Goal: Check status: Check status

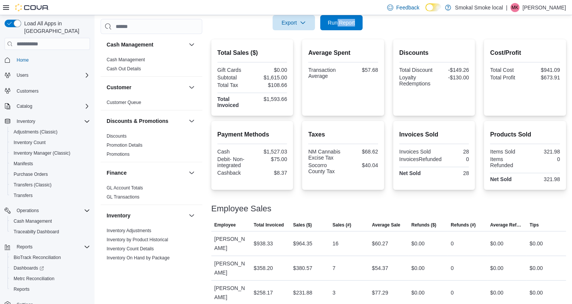
scroll to position [161, 0]
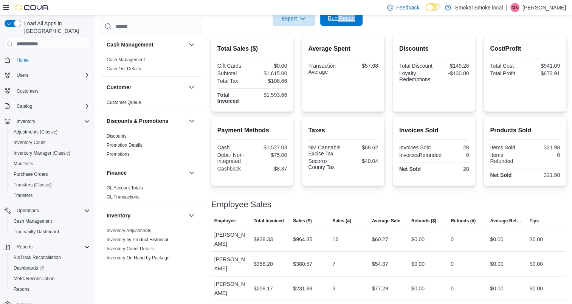
click at [335, 21] on span "Run Report" at bounding box center [341, 18] width 27 height 8
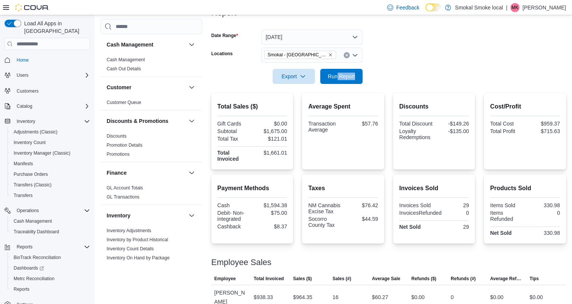
scroll to position [89, 0]
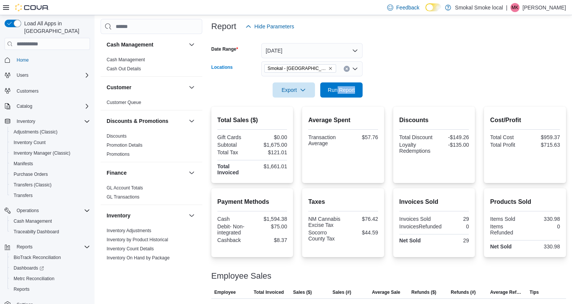
click at [329, 68] on icon "Remove Smokal - Socorro from selection in this group" at bounding box center [330, 68] width 3 height 3
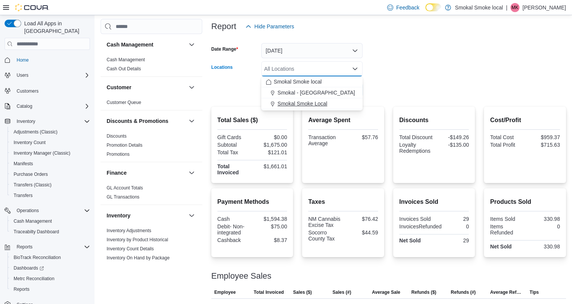
click at [314, 104] on span "Smokal Smoke Local" at bounding box center [302, 104] width 50 height 8
click at [435, 50] on form "Date Range [DATE] Locations [GEOGRAPHIC_DATA] Smoke Local Combo box. Selected. …" at bounding box center [388, 66] width 355 height 64
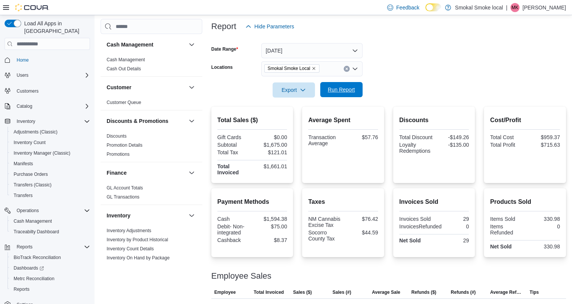
click at [352, 88] on span "Run Report" at bounding box center [341, 90] width 27 height 8
click at [316, 67] on span "Smokal Smoke Local" at bounding box center [292, 68] width 56 height 8
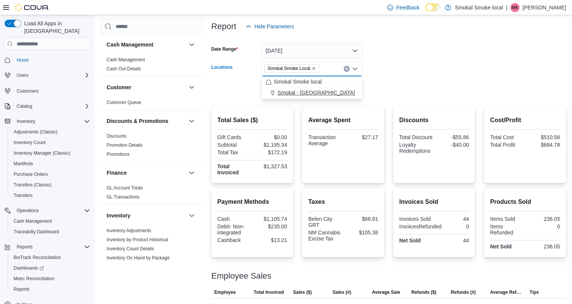
click at [315, 91] on span "Smokal - [GEOGRAPHIC_DATA]" at bounding box center [315, 93] width 77 height 8
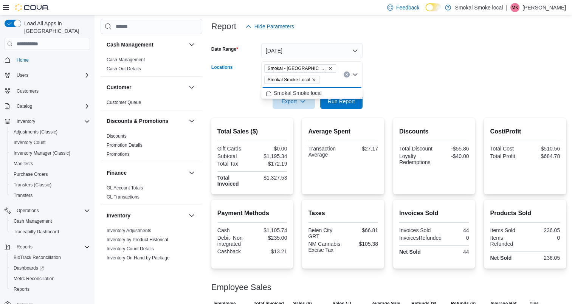
click at [312, 80] on icon "Remove Smokal Smoke Local from selection in this group" at bounding box center [313, 79] width 5 height 5
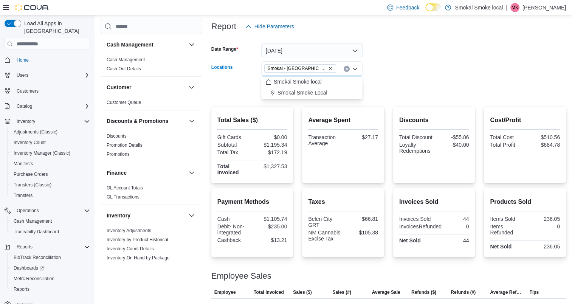
click at [461, 51] on form "Date Range [DATE] Locations [GEOGRAPHIC_DATA] - [GEOGRAPHIC_DATA] Combo box. Se…" at bounding box center [388, 66] width 355 height 64
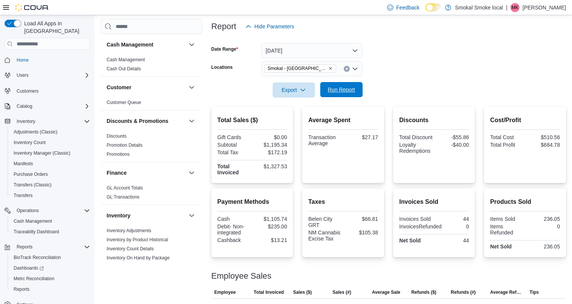
click at [343, 85] on span "Run Report" at bounding box center [341, 89] width 33 height 15
click at [344, 86] on span "Run Report" at bounding box center [341, 89] width 33 height 15
click at [337, 88] on span "Run Report" at bounding box center [341, 90] width 27 height 8
click at [328, 68] on icon "Remove Smokal - Socorro from selection in this group" at bounding box center [330, 68] width 5 height 5
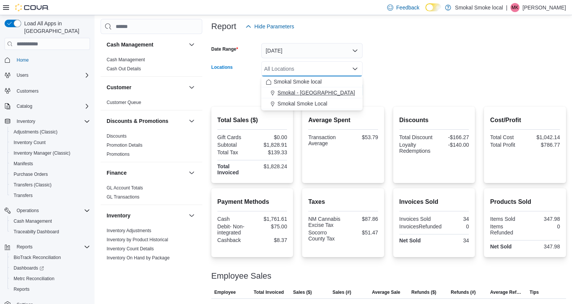
click at [315, 92] on span "Smokal - [GEOGRAPHIC_DATA]" at bounding box center [315, 93] width 77 height 8
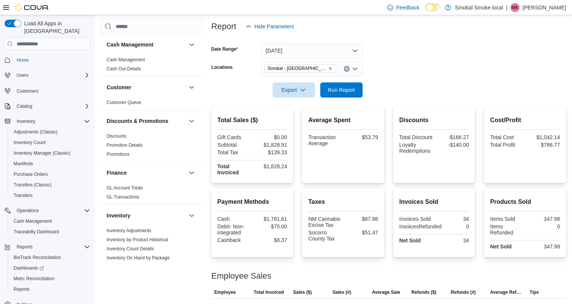
click at [392, 50] on form "Date Range [DATE] Locations [GEOGRAPHIC_DATA] - [GEOGRAPHIC_DATA] Export Run Re…" at bounding box center [388, 66] width 355 height 64
click at [328, 67] on icon "Remove Smokal - Socorro from selection in this group" at bounding box center [330, 68] width 5 height 5
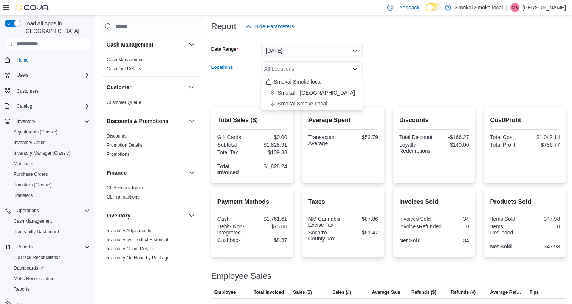
click at [315, 106] on span "Smokal Smoke Local" at bounding box center [302, 104] width 50 height 8
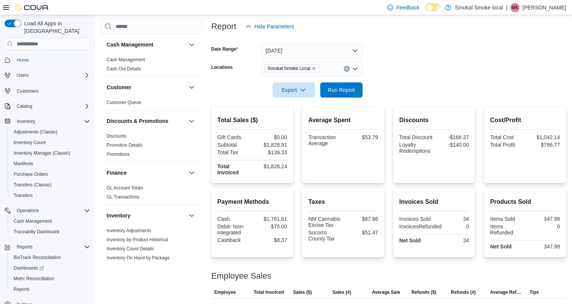
click at [436, 54] on form "Date Range [DATE] Locations [GEOGRAPHIC_DATA] Smoke Local Export Run Report" at bounding box center [388, 66] width 355 height 64
click at [354, 88] on span "Run Report" at bounding box center [341, 90] width 27 height 8
click at [311, 68] on icon "Remove Smokal Smoke Local from selection in this group" at bounding box center [313, 68] width 5 height 5
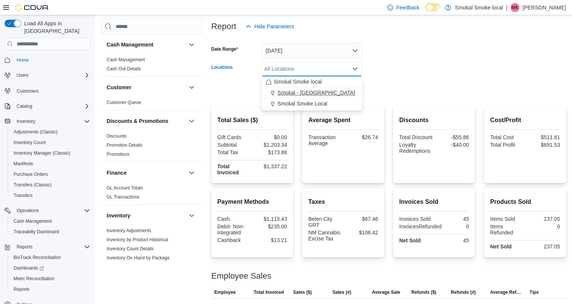
click at [311, 94] on span "Smokal - [GEOGRAPHIC_DATA]" at bounding box center [315, 93] width 77 height 8
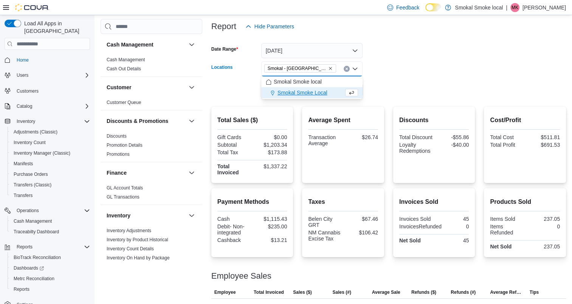
click at [380, 77] on div at bounding box center [388, 79] width 355 height 6
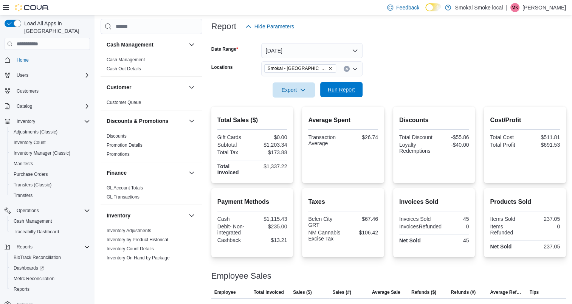
click at [341, 88] on span "Run Report" at bounding box center [341, 90] width 27 height 8
